Goal: Obtain resource: Obtain resource

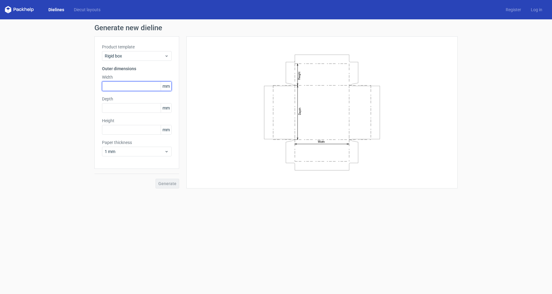
click at [127, 90] on input "text" at bounding box center [137, 86] width 70 height 10
type input "251"
type input "123"
type input "27"
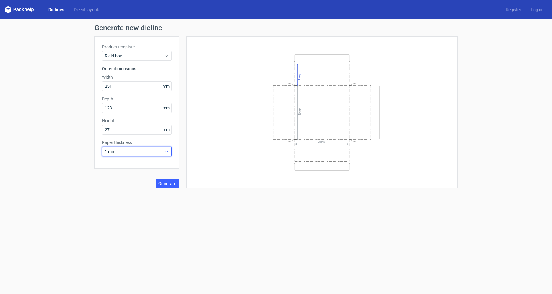
click at [114, 152] on span "1 mm" at bounding box center [135, 152] width 60 height 6
click at [127, 163] on div "0.4 mm" at bounding box center [136, 165] width 65 height 10
click at [177, 185] on span "Generate" at bounding box center [167, 184] width 18 height 4
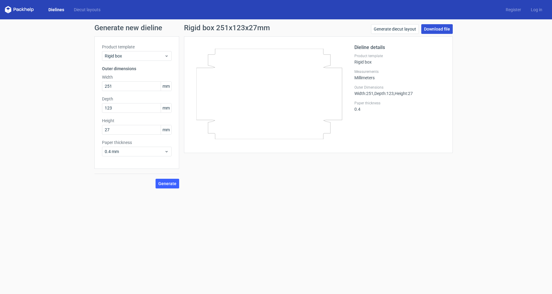
click at [431, 29] on link "Download file" at bounding box center [436, 29] width 31 height 10
